Goal: Navigation & Orientation: Find specific page/section

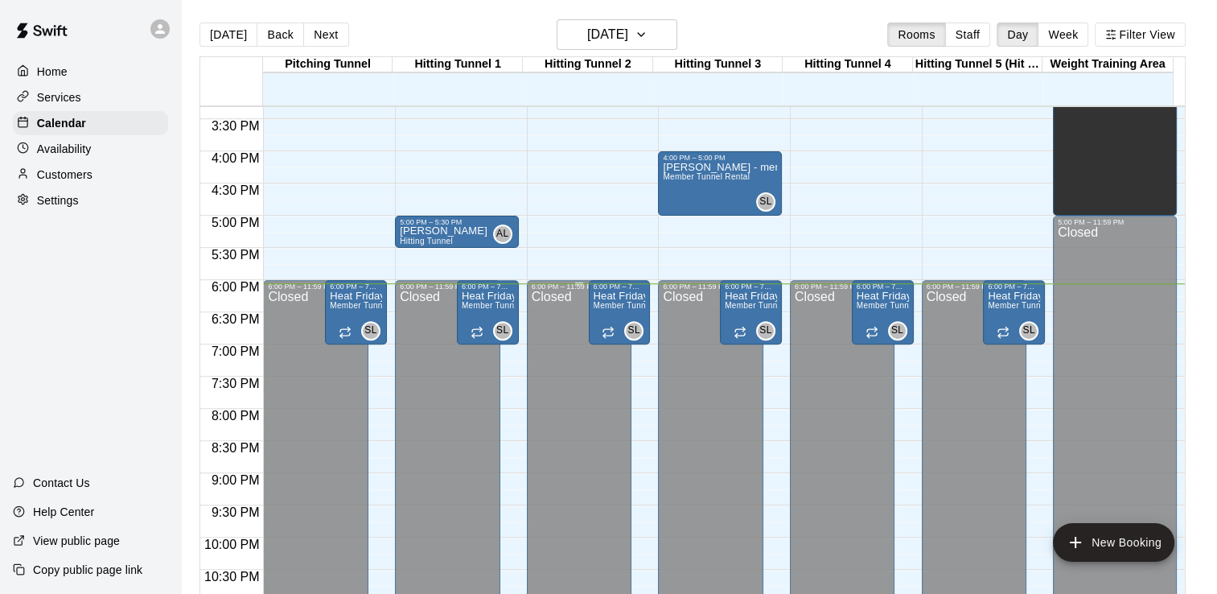
scroll to position [985, 0]
click at [500, 35] on div "[DATE] Back [DATE][DATE] Rooms Staff Day Week Filter View" at bounding box center [693, 37] width 986 height 37
click at [68, 183] on p "Customers" at bounding box center [65, 175] width 56 height 16
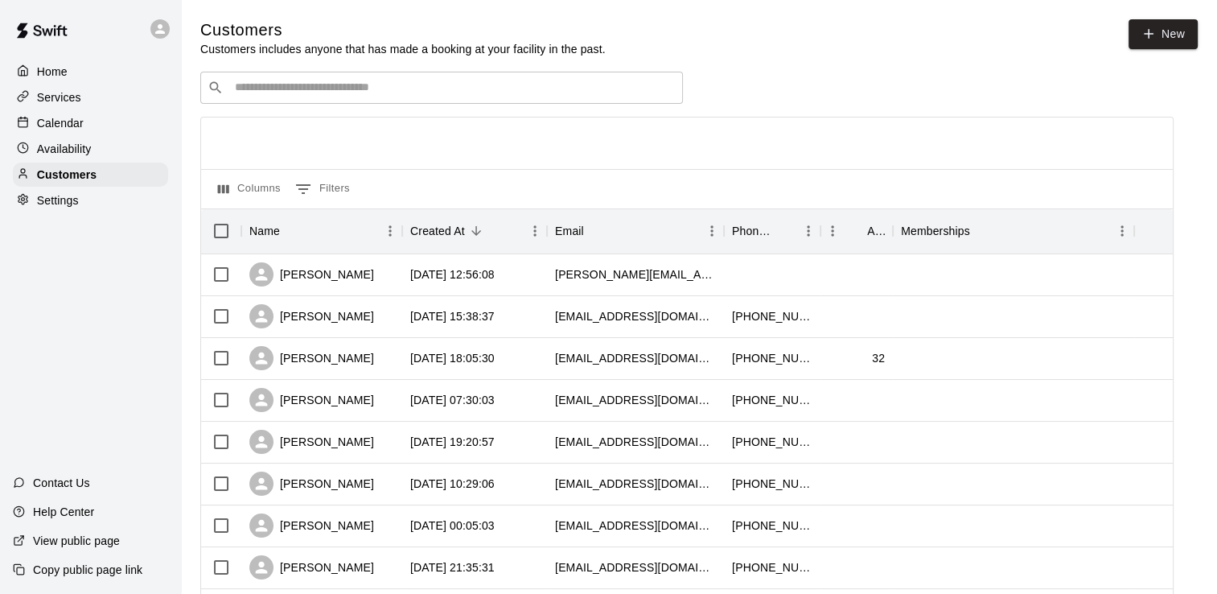
click at [77, 285] on div "Home Services Calendar Availability Customers Settings Contact Us Help Center V…" at bounding box center [90, 297] width 181 height 594
click at [69, 69] on div "Home" at bounding box center [90, 72] width 155 height 24
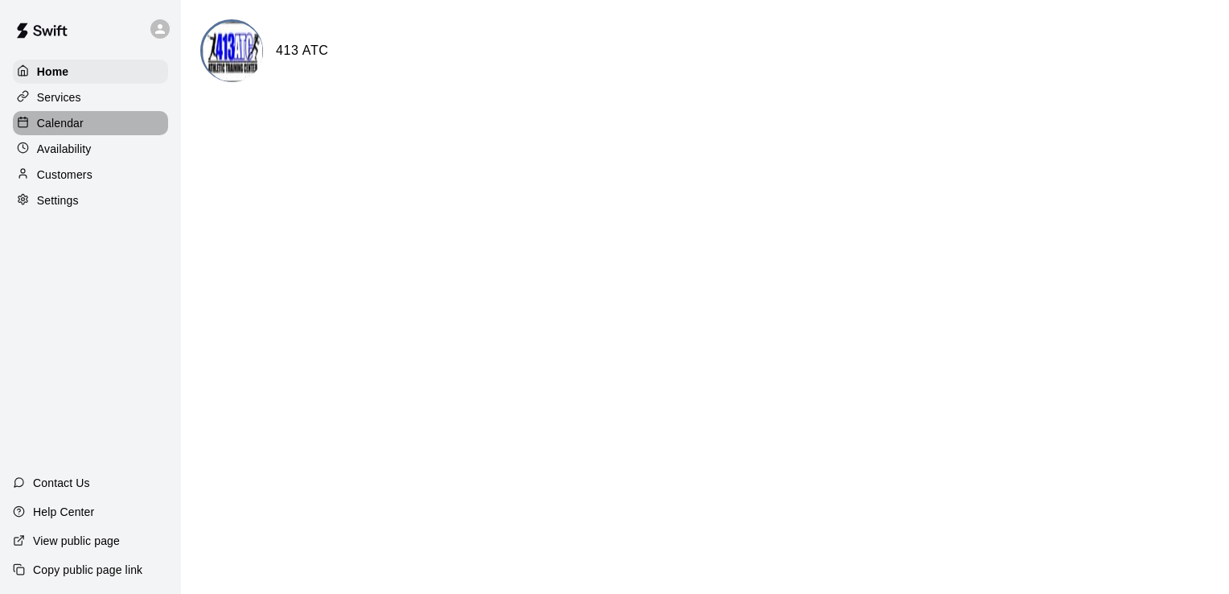
click at [76, 127] on p "Calendar" at bounding box center [60, 123] width 47 height 16
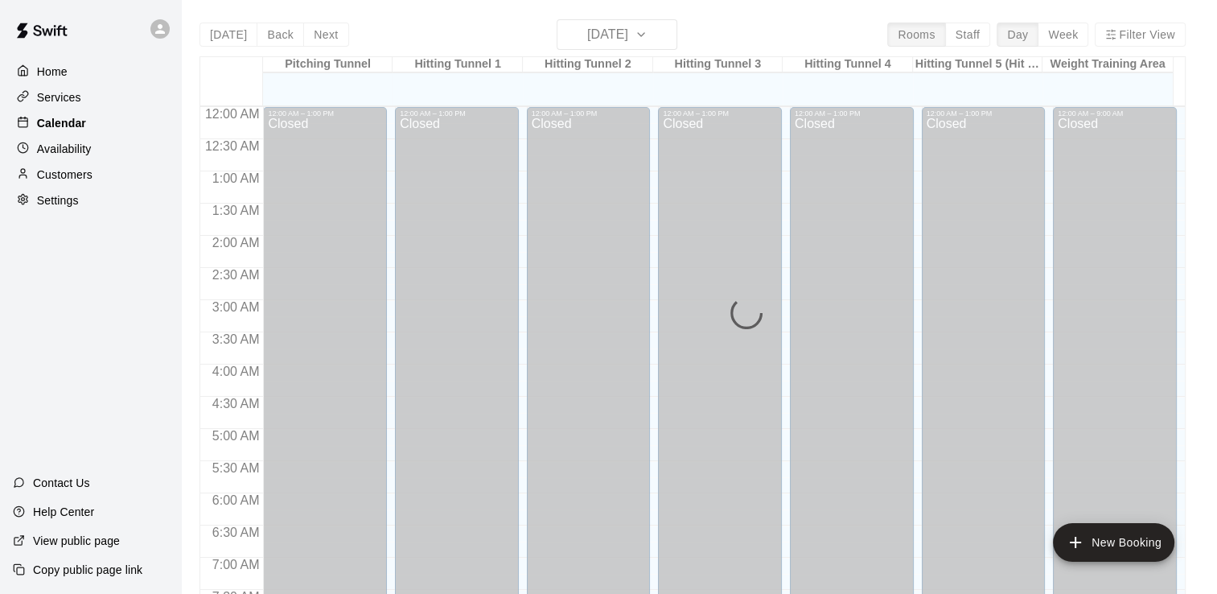
scroll to position [989, 0]
